Goal: Task Accomplishment & Management: Use online tool/utility

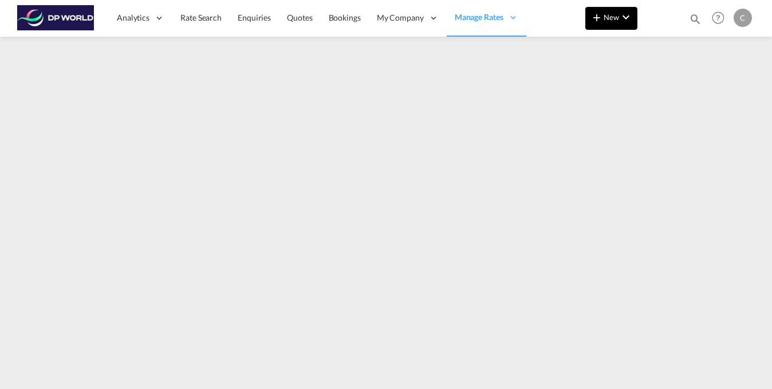
click at [622, 14] on md-icon "icon-chevron-down" at bounding box center [626, 17] width 14 height 14
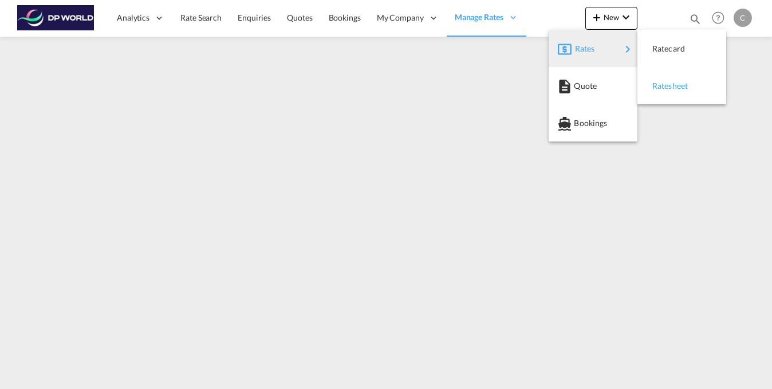
click at [657, 89] on span "Ratesheet" at bounding box center [658, 85] width 13 height 23
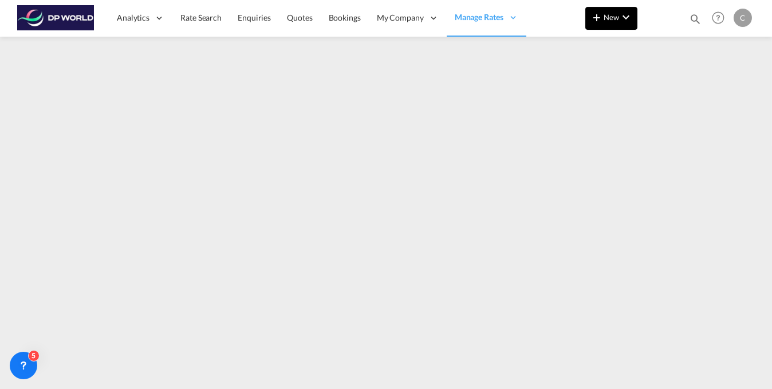
click at [624, 21] on md-icon "icon-chevron-down" at bounding box center [626, 17] width 14 height 14
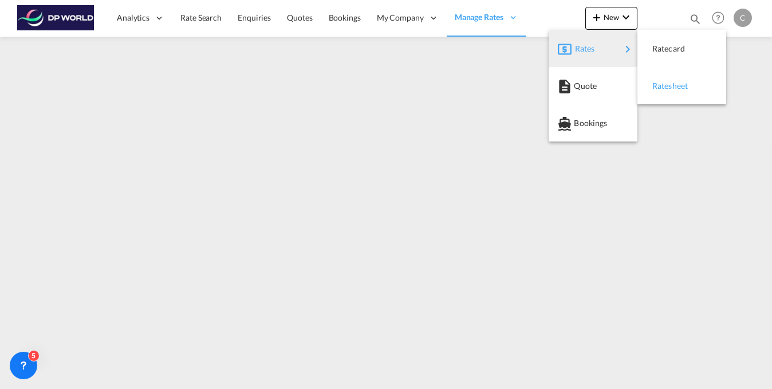
click at [665, 82] on span "Ratesheet" at bounding box center [658, 85] width 13 height 23
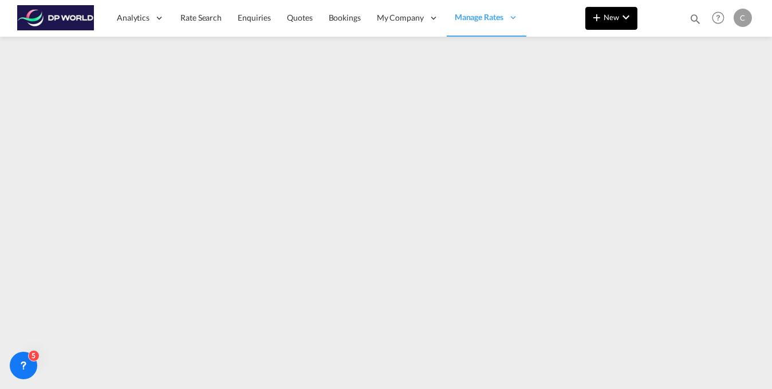
click at [629, 14] on md-icon "icon-chevron-down" at bounding box center [626, 17] width 14 height 14
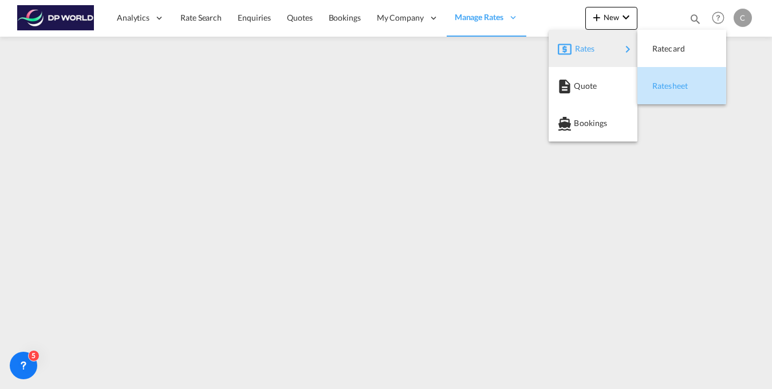
click at [659, 88] on span "Ratesheet" at bounding box center [658, 85] width 13 height 23
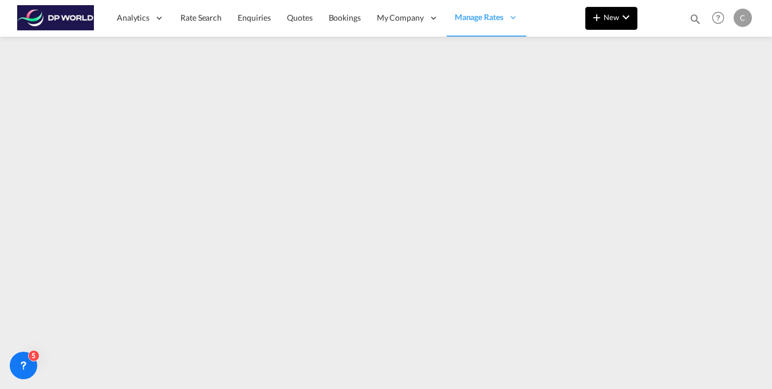
click at [621, 23] on md-icon "icon-chevron-down" at bounding box center [626, 17] width 14 height 14
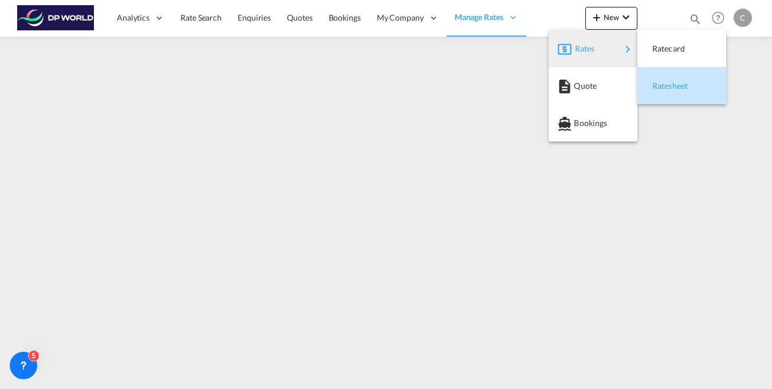
click at [663, 84] on span "Ratesheet" at bounding box center [658, 85] width 13 height 23
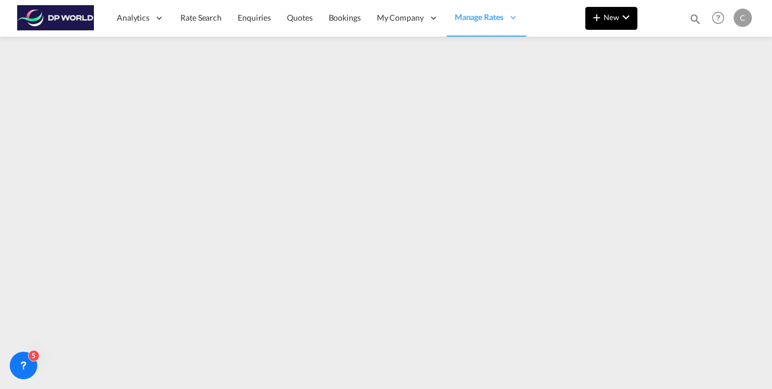
click at [633, 23] on md-icon "icon-chevron-down" at bounding box center [626, 17] width 14 height 14
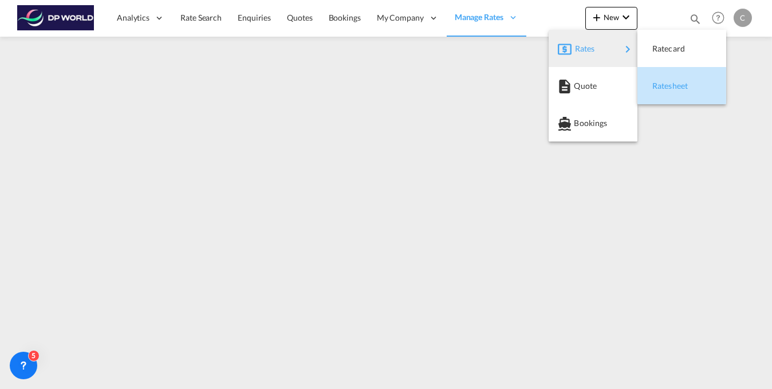
click at [665, 88] on span "Ratesheet" at bounding box center [658, 85] width 13 height 23
